Goal: Task Accomplishment & Management: Manage account settings

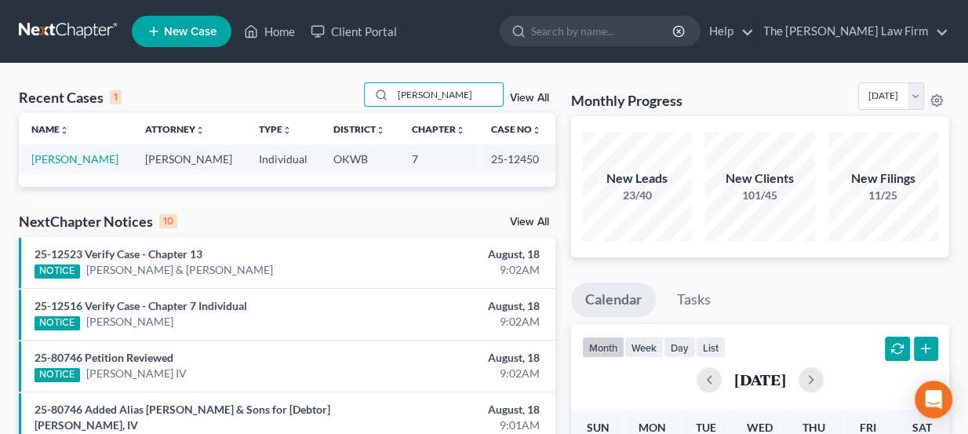
type input "barnes"
click at [64, 157] on link "[PERSON_NAME]" at bounding box center [74, 158] width 87 height 13
select select "2"
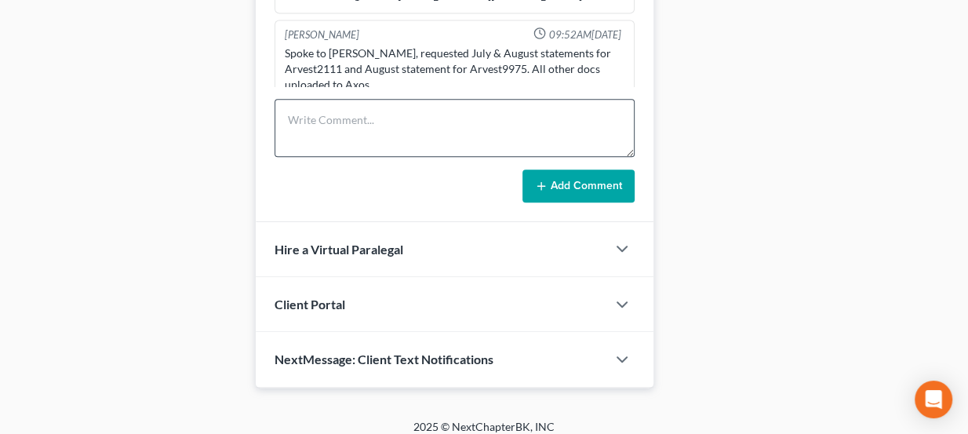
scroll to position [893, 0]
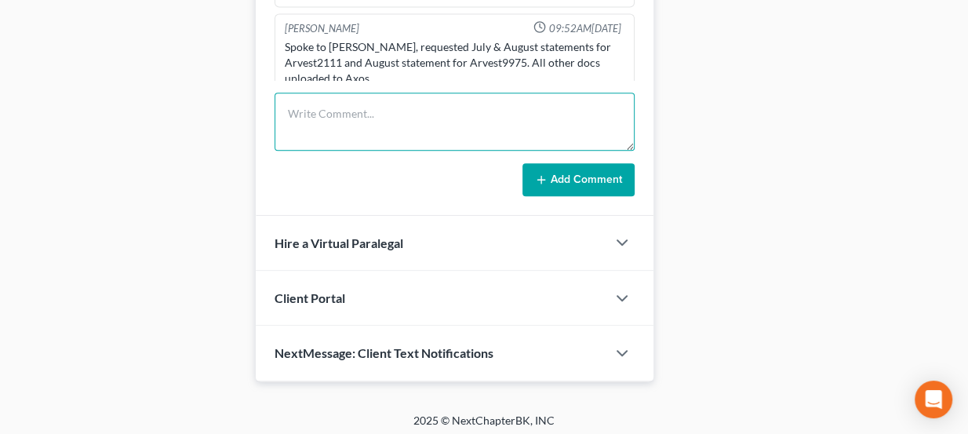
click at [368, 117] on textarea at bounding box center [455, 122] width 361 height 58
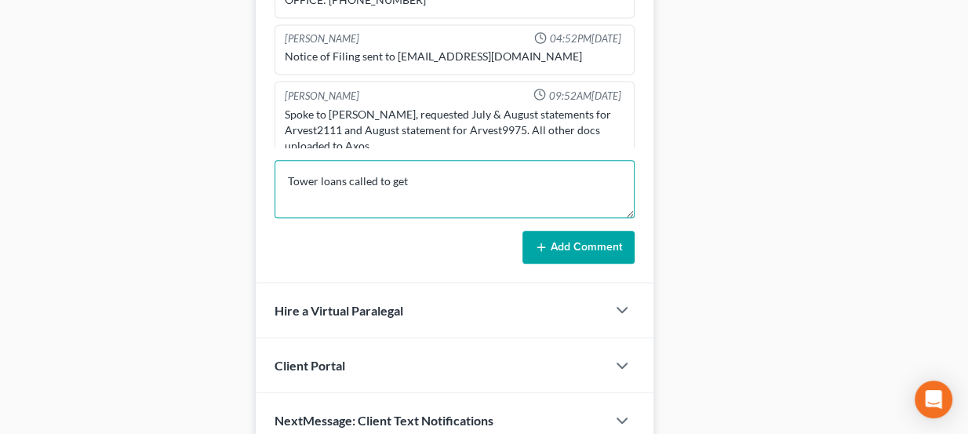
scroll to position [822, 0]
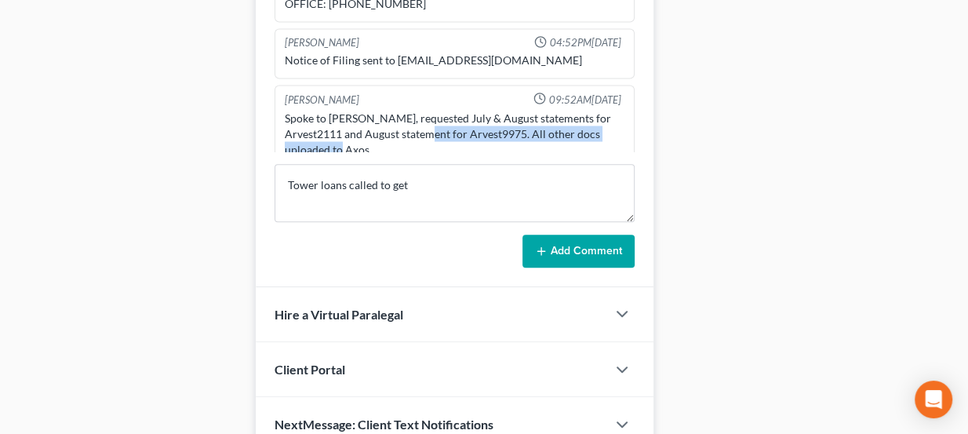
drag, startPoint x: 461, startPoint y: 114, endPoint x: 519, endPoint y: 127, distance: 58.8
click at [514, 127] on div "Spoke to Cynthia, requested July & August statements for Arvest2111 and August …" at bounding box center [455, 133] width 341 height 47
click at [519, 127] on div "Spoke to Cynthia, requested July & August statements for Arvest2111 and August …" at bounding box center [455, 133] width 341 height 47
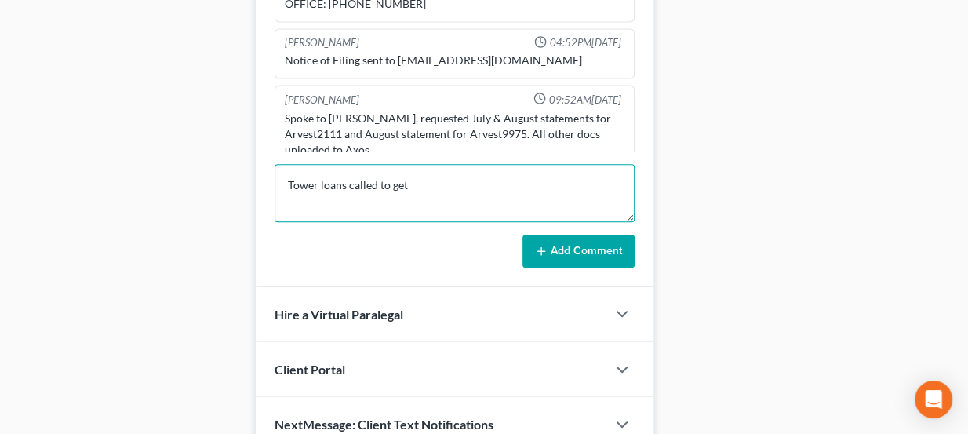
click at [435, 175] on textarea "Tower loans called to get" at bounding box center [455, 193] width 361 height 58
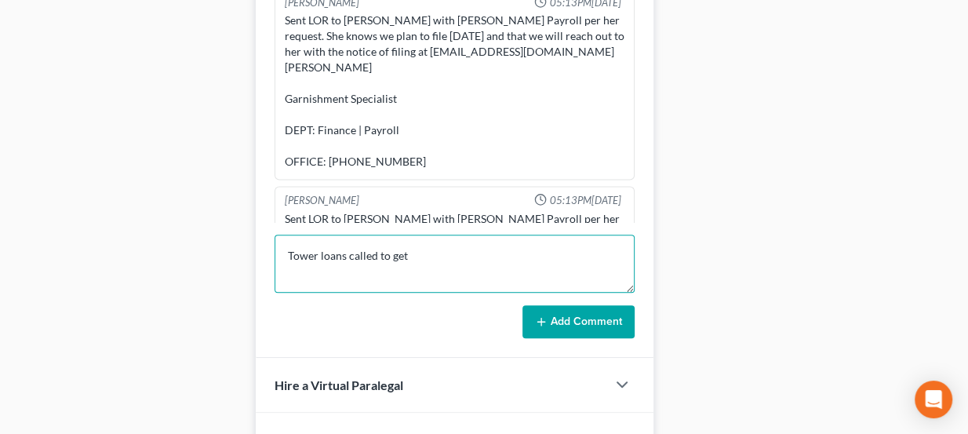
scroll to position [750, 0]
click at [426, 255] on textarea "Tower loans called to get" at bounding box center [455, 264] width 361 height 58
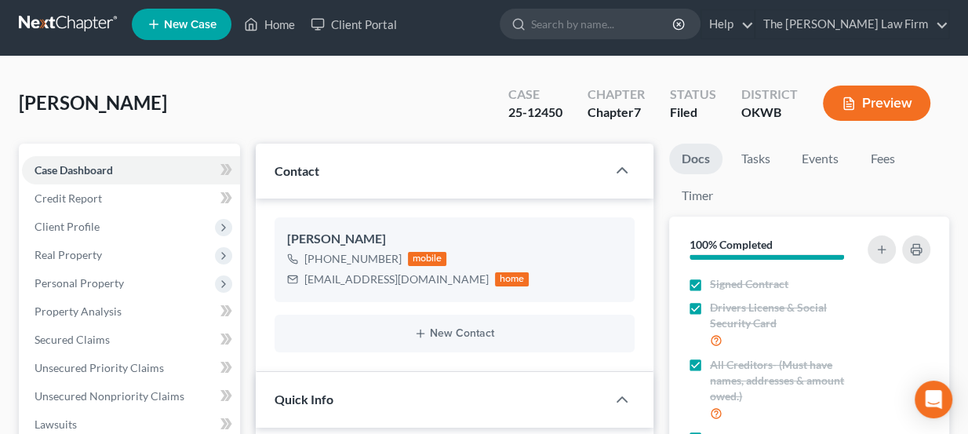
scroll to position [0, 0]
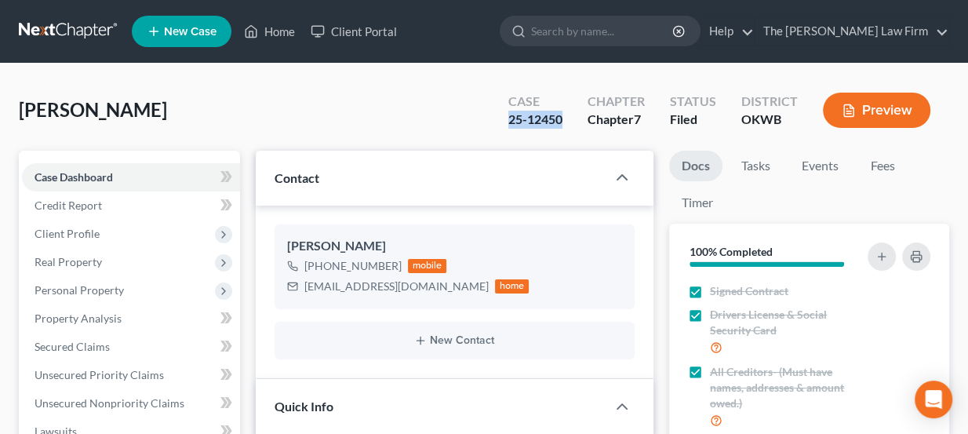
drag, startPoint x: 567, startPoint y: 116, endPoint x: 507, endPoint y: 117, distance: 59.6
click at [507, 117] on div "Case 25-12450" at bounding box center [535, 112] width 79 height 46
drag, startPoint x: 531, startPoint y: 119, endPoint x: 565, endPoint y: 122, distance: 33.9
click at [565, 122] on div "Case 25-12450" at bounding box center [535, 112] width 79 height 46
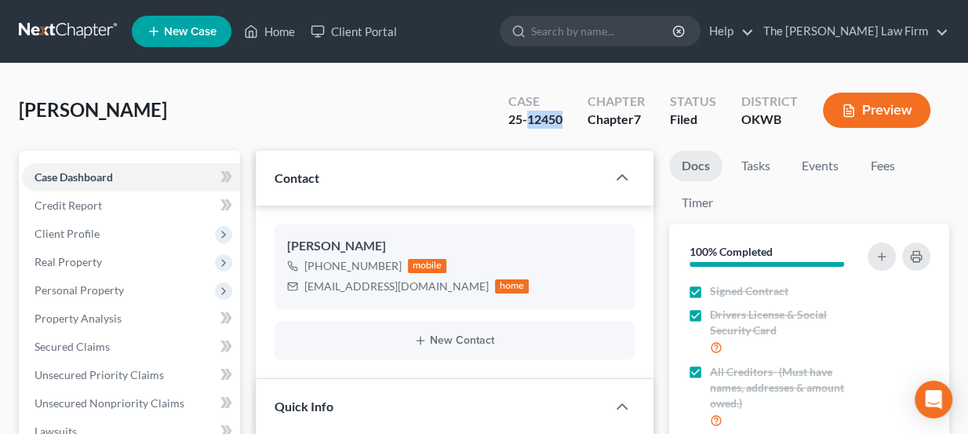
click at [559, 121] on div "25-12450" at bounding box center [535, 120] width 54 height 18
click at [530, 47] on ul "New Case Home Client Portal - No Result - See all results Or Press Enter... Hel…" at bounding box center [541, 31] width 818 height 41
drag, startPoint x: 514, startPoint y: 121, endPoint x: 570, endPoint y: 124, distance: 55.8
click at [570, 124] on div "Case 25-12450" at bounding box center [535, 112] width 79 height 46
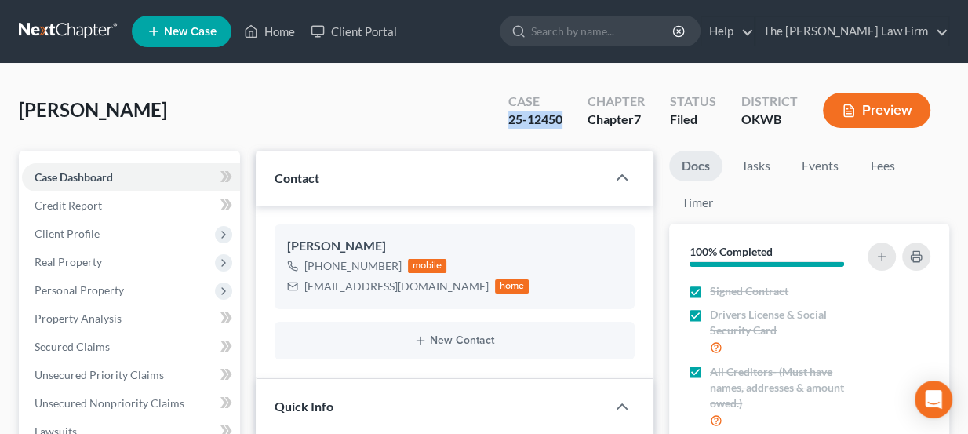
drag, startPoint x: 563, startPoint y: 119, endPoint x: 508, endPoint y: 117, distance: 55.0
click at [508, 117] on div "Case 25-12450" at bounding box center [535, 112] width 79 height 46
drag, startPoint x: 508, startPoint y: 117, endPoint x: 567, endPoint y: 125, distance: 58.6
click at [567, 125] on div "Case 25-12450" at bounding box center [535, 112] width 79 height 46
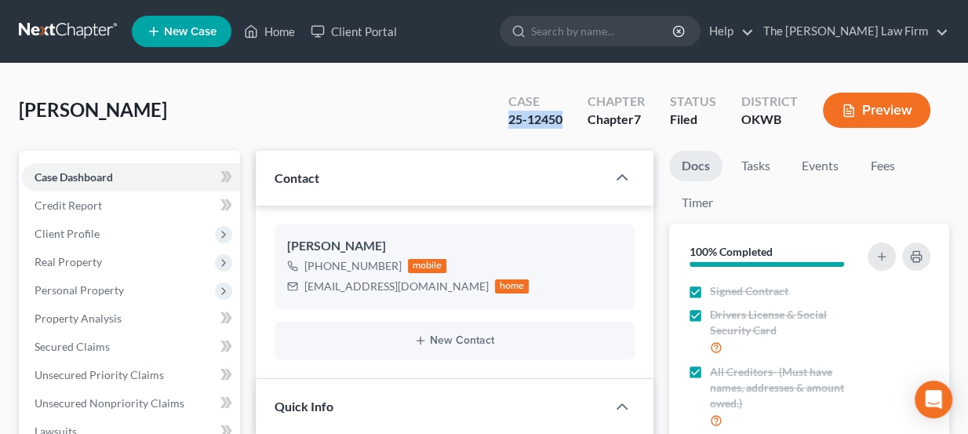
click at [567, 126] on div "Case 25-12450" at bounding box center [535, 112] width 79 height 46
drag, startPoint x: 151, startPoint y: 109, endPoint x: 120, endPoint y: 110, distance: 30.6
click at [120, 110] on span "[PERSON_NAME]" at bounding box center [93, 109] width 148 height 23
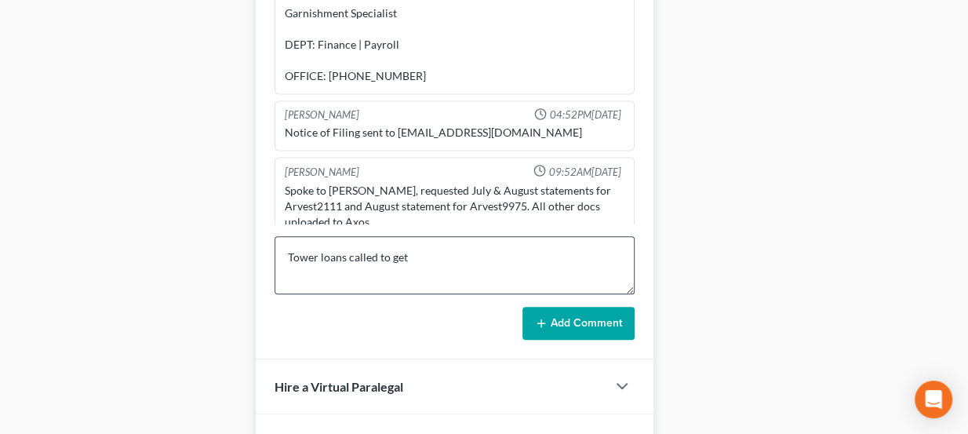
scroll to position [893, 0]
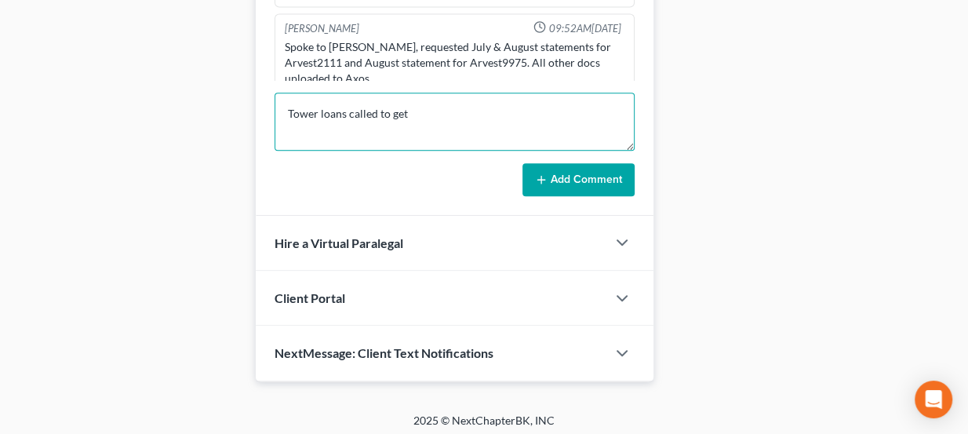
click at [432, 111] on textarea "Tower loans called to get" at bounding box center [455, 122] width 361 height 58
type textarea "Tower loans called to get a case #."
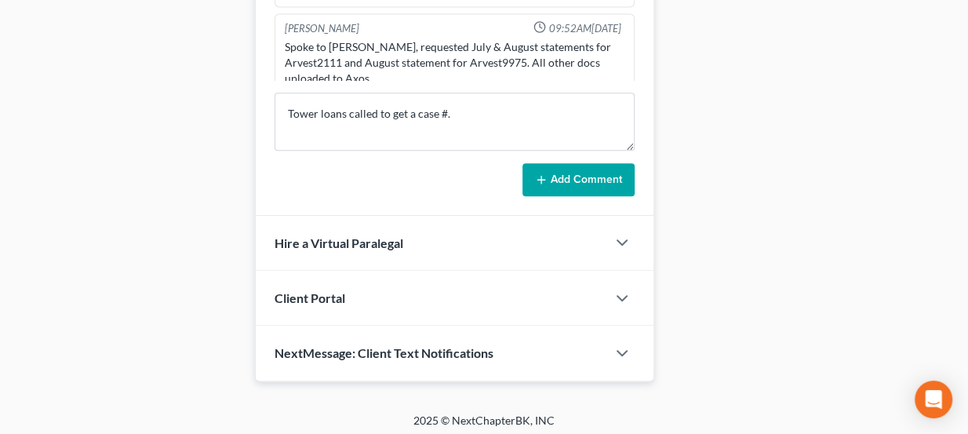
click at [589, 174] on button "Add Comment" at bounding box center [579, 179] width 112 height 33
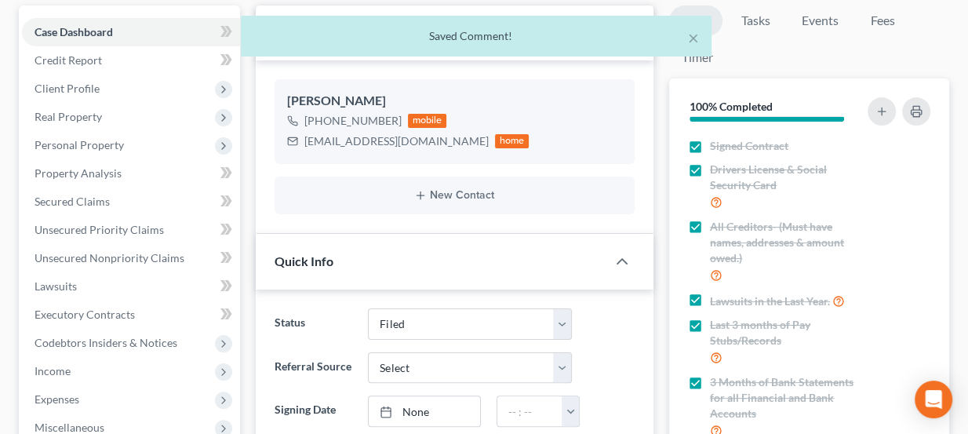
scroll to position [0, 0]
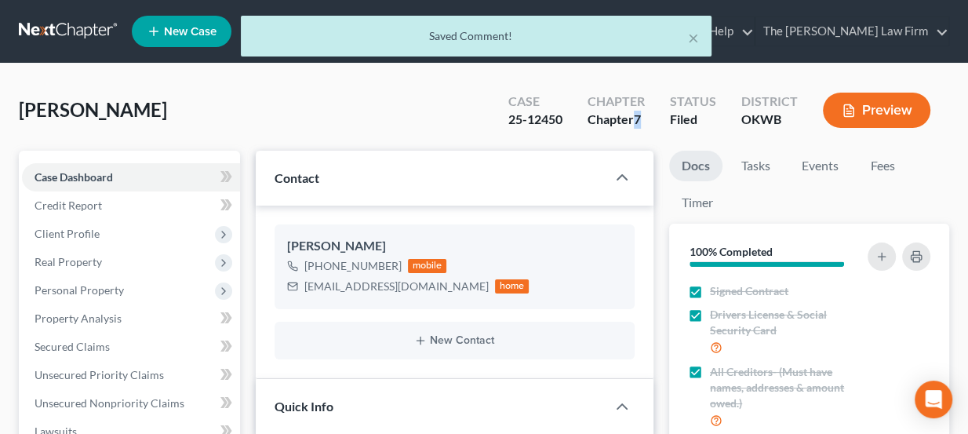
drag, startPoint x: 635, startPoint y: 120, endPoint x: 659, endPoint y: 121, distance: 24.3
click at [658, 121] on div "Chapter Chapter 7" at bounding box center [616, 112] width 82 height 46
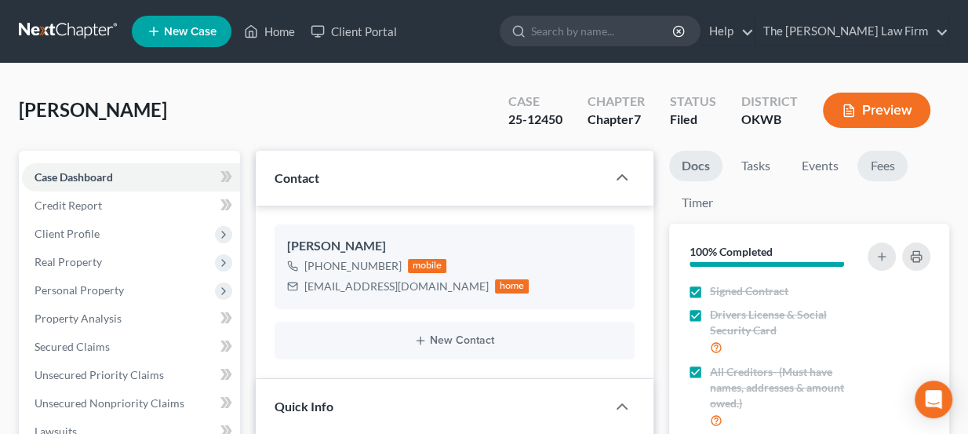
click at [869, 164] on link "Fees" at bounding box center [883, 166] width 50 height 31
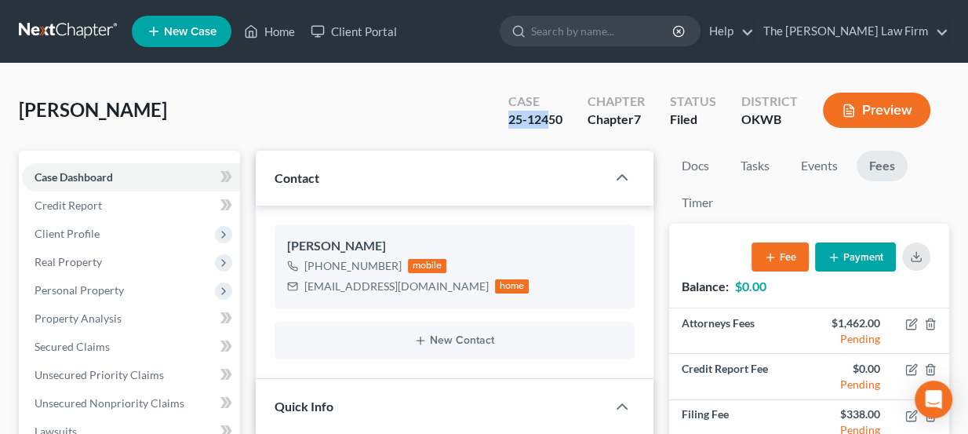
drag, startPoint x: 511, startPoint y: 118, endPoint x: 546, endPoint y: 120, distance: 35.4
click at [546, 120] on div "25-12450" at bounding box center [535, 120] width 54 height 18
click at [560, 121] on div "25-12450" at bounding box center [535, 120] width 54 height 18
drag, startPoint x: 521, startPoint y: 120, endPoint x: 530, endPoint y: 123, distance: 9.2
click at [530, 123] on div "25-12450" at bounding box center [535, 120] width 54 height 18
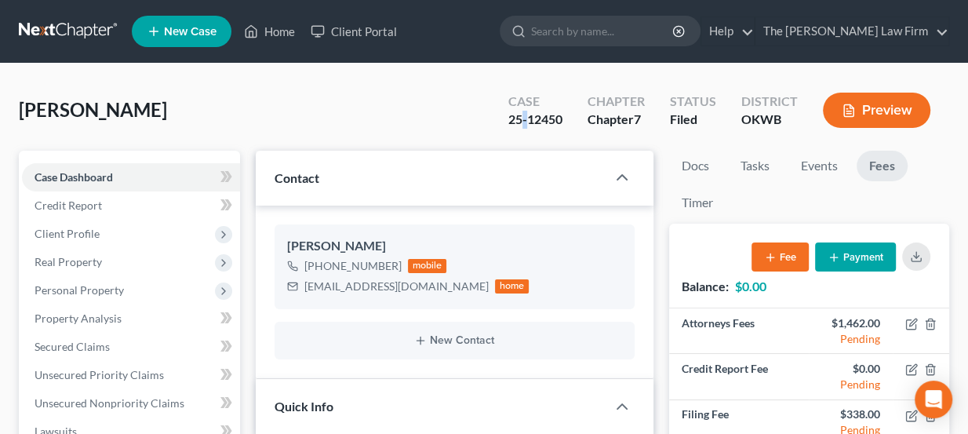
click at [530, 123] on div "25-12450" at bounding box center [535, 120] width 54 height 18
click at [54, 32] on link at bounding box center [69, 31] width 100 height 28
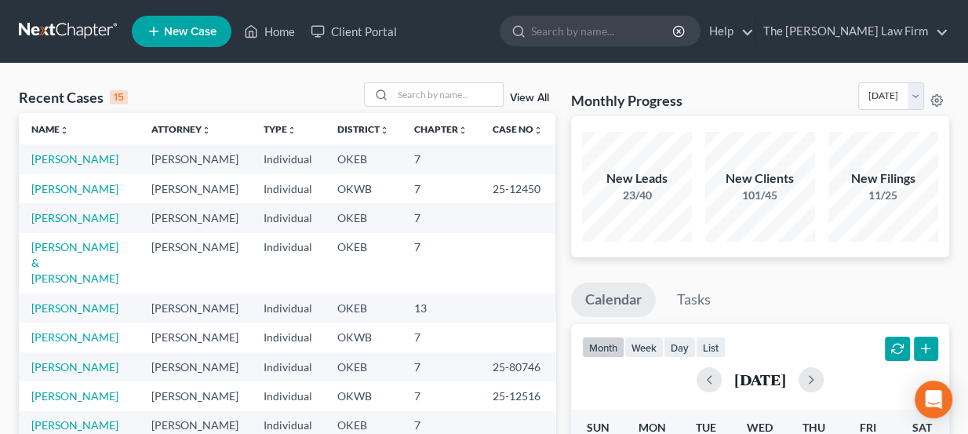
click at [49, 18] on link at bounding box center [69, 31] width 100 height 28
click at [396, 100] on input "search" at bounding box center [448, 94] width 110 height 23
type input "nail"
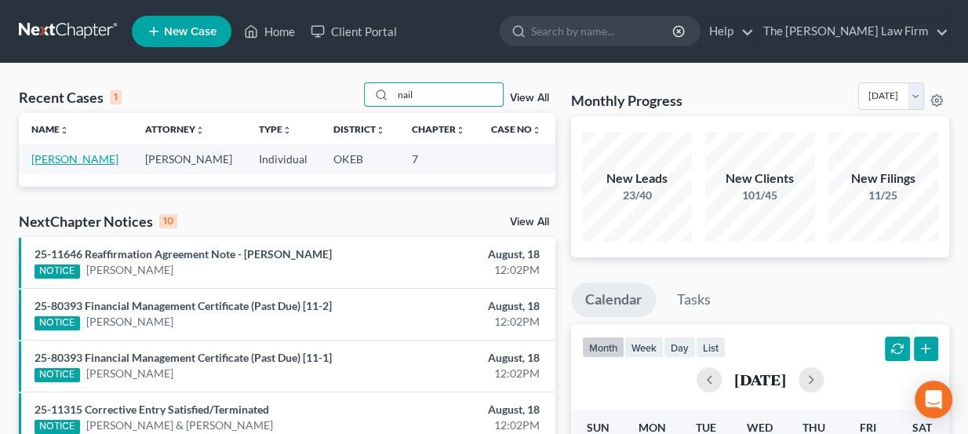
click at [72, 163] on link "[PERSON_NAME]" at bounding box center [74, 158] width 87 height 13
select select "4"
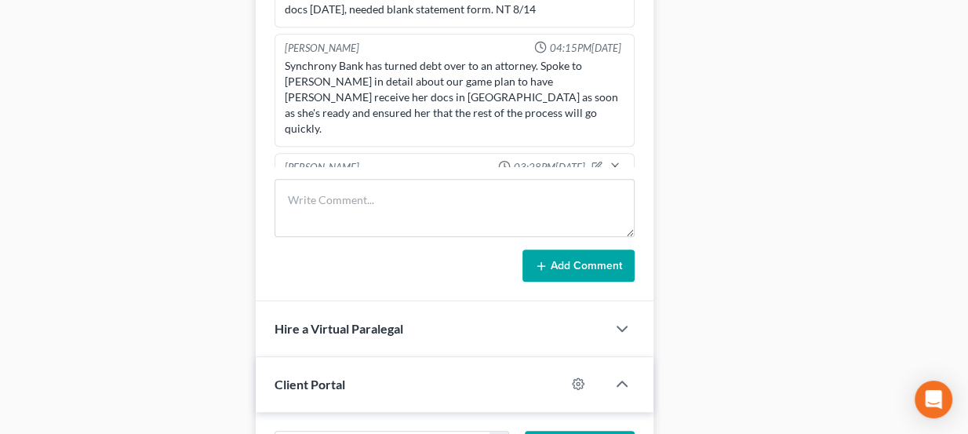
scroll to position [998, 0]
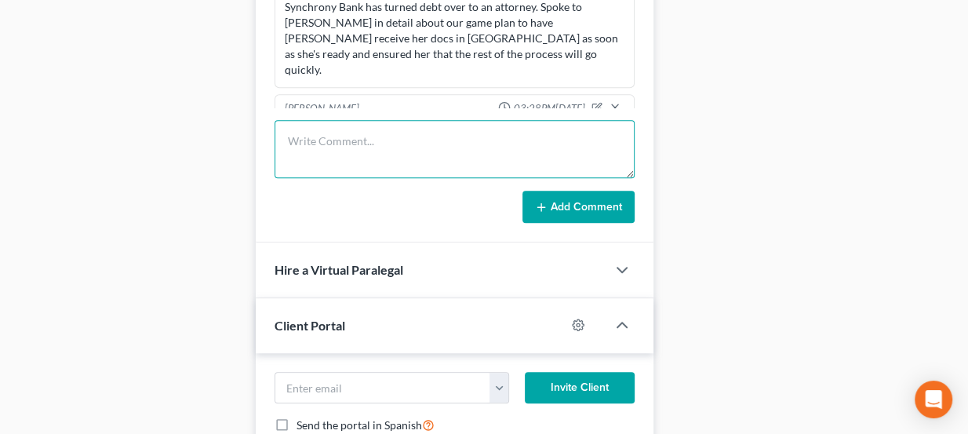
click at [357, 132] on textarea at bounding box center [455, 149] width 361 height 58
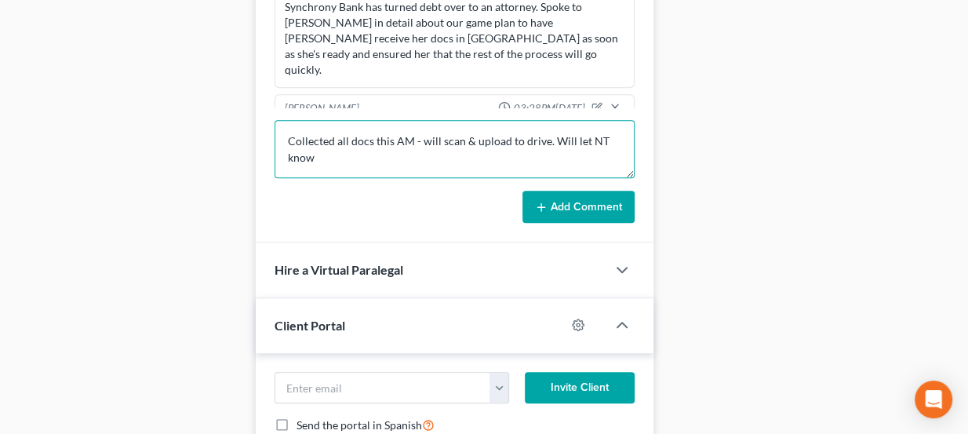
drag, startPoint x: 312, startPoint y: 160, endPoint x: 567, endPoint y: 129, distance: 256.1
click at [567, 129] on textarea "Collected all docs this AM - will scan & upload to drive. Will let NT know" at bounding box center [455, 149] width 361 height 58
type textarea "Collected all docs this AM - will scan & upload to drive. Will ping NT & let he…"
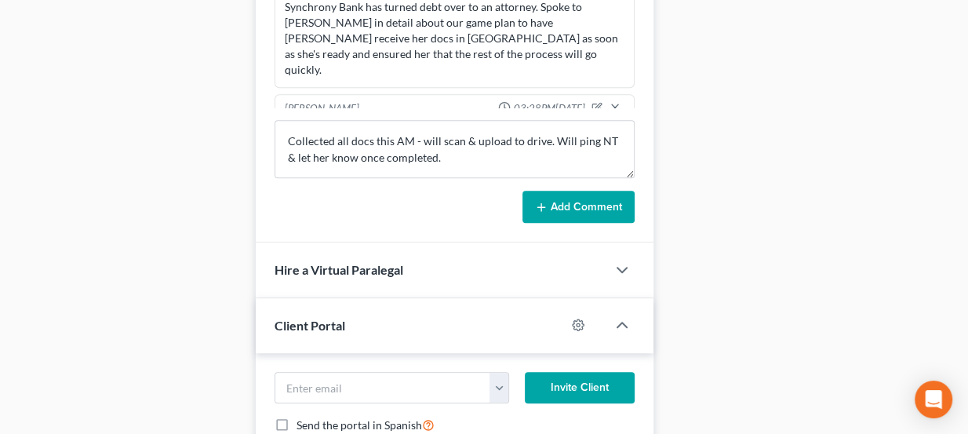
click at [570, 198] on button "Add Comment" at bounding box center [579, 207] width 112 height 33
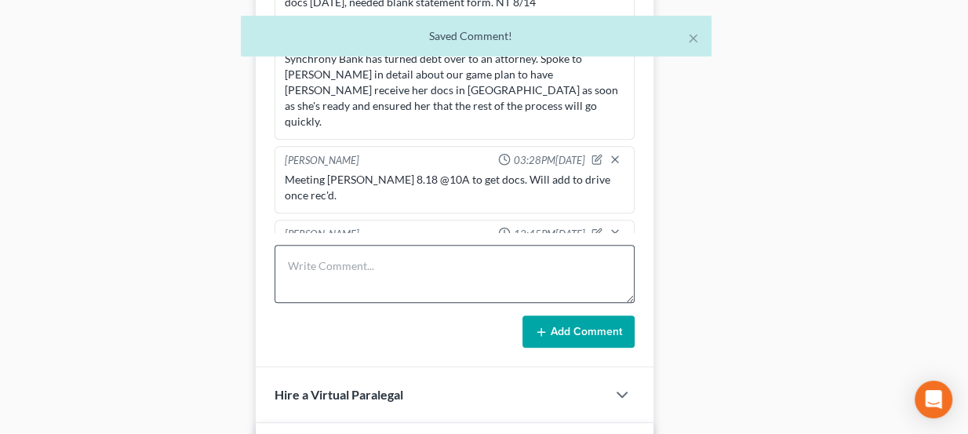
scroll to position [855, 0]
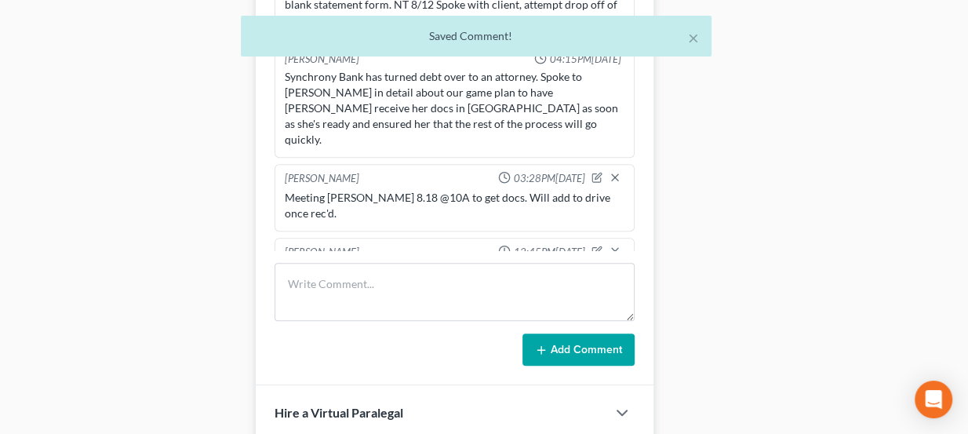
click at [398, 264] on div "Collected all docs this AM - will scan & upload to drive. Will ping NT & let he…" at bounding box center [455, 279] width 341 height 31
click at [399, 264] on div "Collected all docs this AM - will scan & upload to drive. Will ping NT & let he…" at bounding box center [455, 279] width 341 height 31
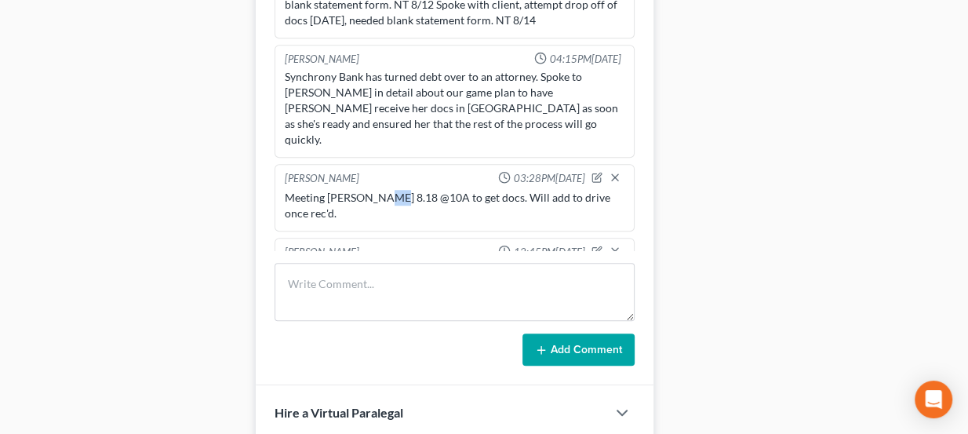
drag, startPoint x: 377, startPoint y: 156, endPoint x: 391, endPoint y: 156, distance: 14.1
click at [391, 190] on div "Meeting Debbie 8.18 @10A to get docs. Will add to drive once rec'd." at bounding box center [455, 205] width 341 height 31
drag, startPoint x: 432, startPoint y: 206, endPoint x: 454, endPoint y: 208, distance: 22.0
click at [454, 264] on div "Collected all docs this AM - will scan & upload to drive. Will ping NT & let he…" at bounding box center [455, 279] width 341 height 31
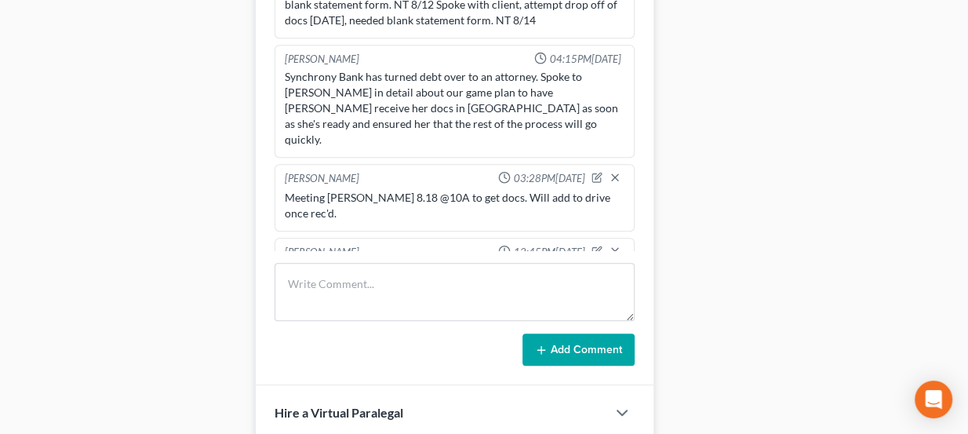
click at [454, 264] on div "Collected all docs this AM - will scan & upload to drive. Will ping NT & let he…" at bounding box center [455, 279] width 341 height 31
click at [494, 260] on div "Collected all docs this AM - will scan & upload to drive. Will ping NT & let he…" at bounding box center [455, 279] width 347 height 38
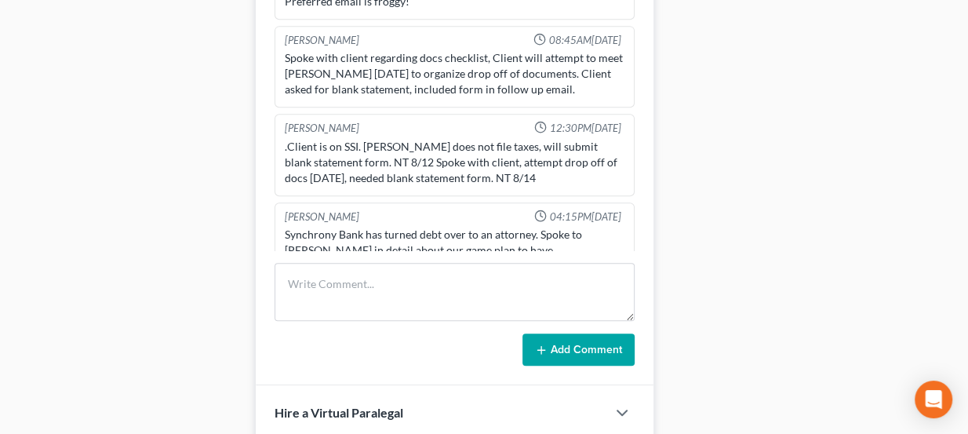
scroll to position [552, 0]
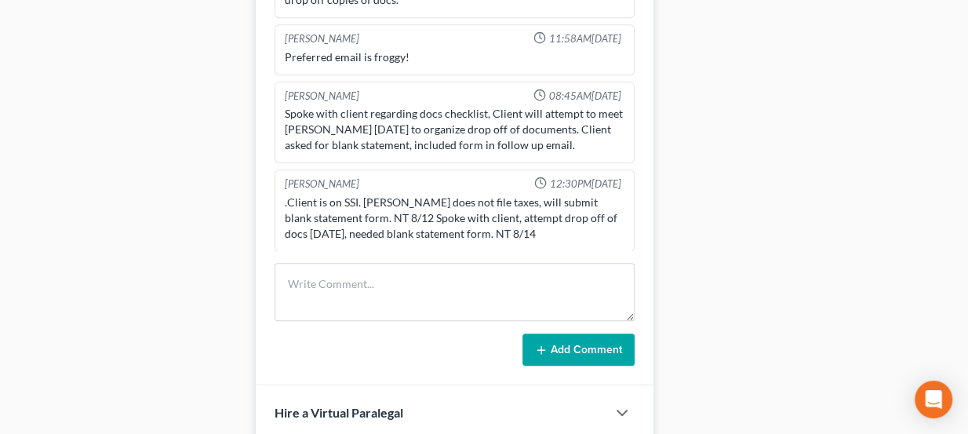
click at [374, 197] on div ".Client is on SSI. Deborah does not file taxes, will submit blank statement for…" at bounding box center [455, 218] width 341 height 47
drag, startPoint x: 434, startPoint y: 208, endPoint x: 464, endPoint y: 201, distance: 31.4
click at [464, 201] on div ".Client is on SSI. Deborah does not file taxes, will submit blank statement for…" at bounding box center [455, 218] width 341 height 47
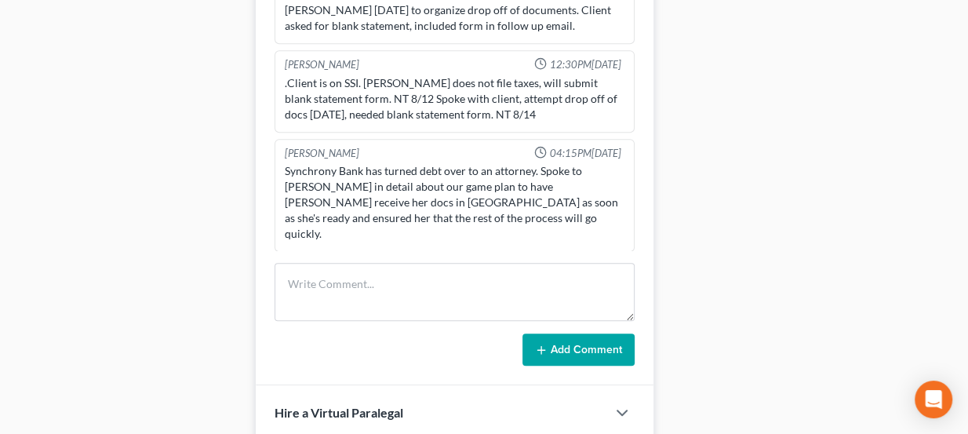
scroll to position [694, 0]
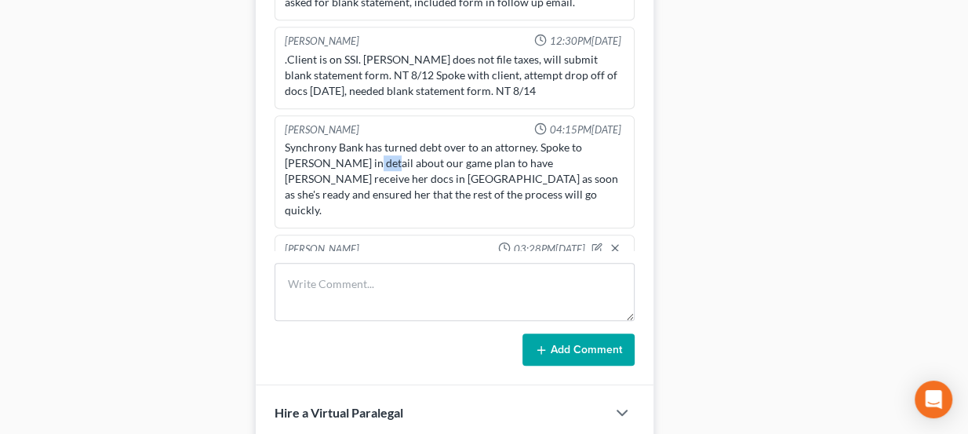
drag, startPoint x: 373, startPoint y: 134, endPoint x: 382, endPoint y: 136, distance: 9.5
click at [382, 140] on div "Synchrony Bank has turned debt over to an attorney. Spoke to Deborah in detail …" at bounding box center [455, 179] width 341 height 78
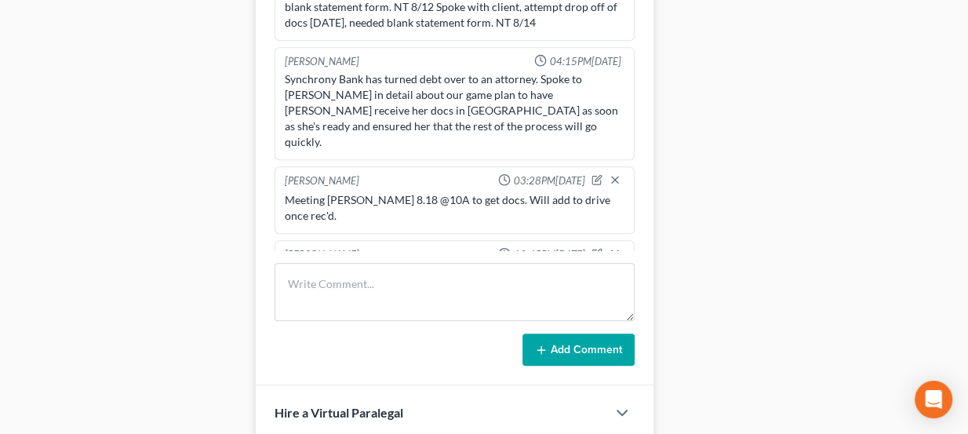
scroll to position [765, 0]
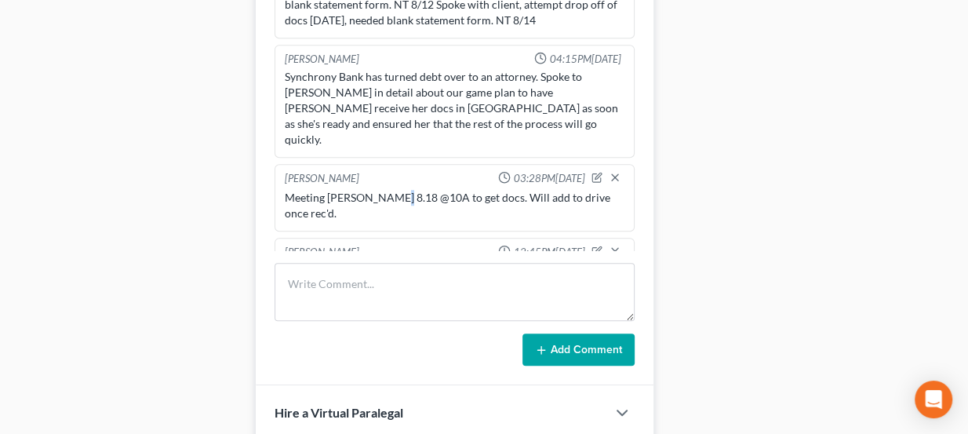
drag, startPoint x: 387, startPoint y: 151, endPoint x: 399, endPoint y: 153, distance: 12.8
click at [397, 190] on div "Meeting Debbie 8.18 @10A to get docs. Will add to drive once rec'd." at bounding box center [455, 205] width 341 height 31
click at [399, 190] on div "Meeting Debbie 8.18 @10A to get docs. Will add to drive once rec'd." at bounding box center [455, 205] width 341 height 31
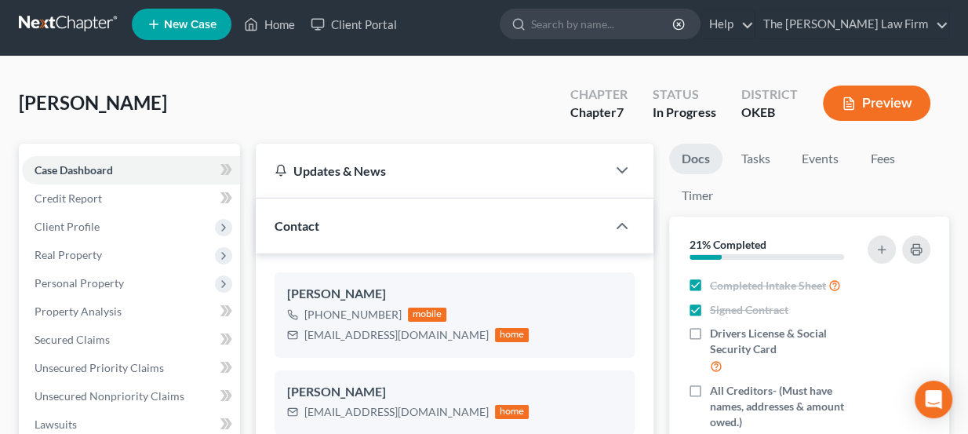
scroll to position [0, 0]
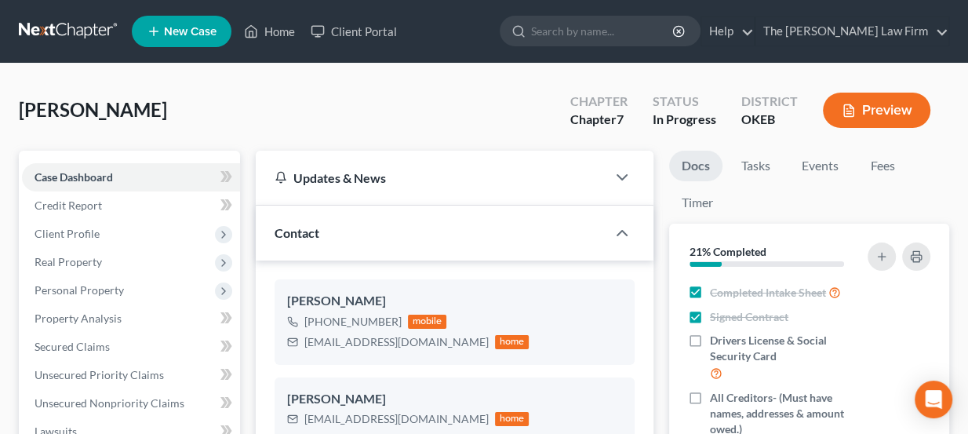
click at [86, 30] on link at bounding box center [69, 31] width 100 height 28
